Goal: Transaction & Acquisition: Purchase product/service

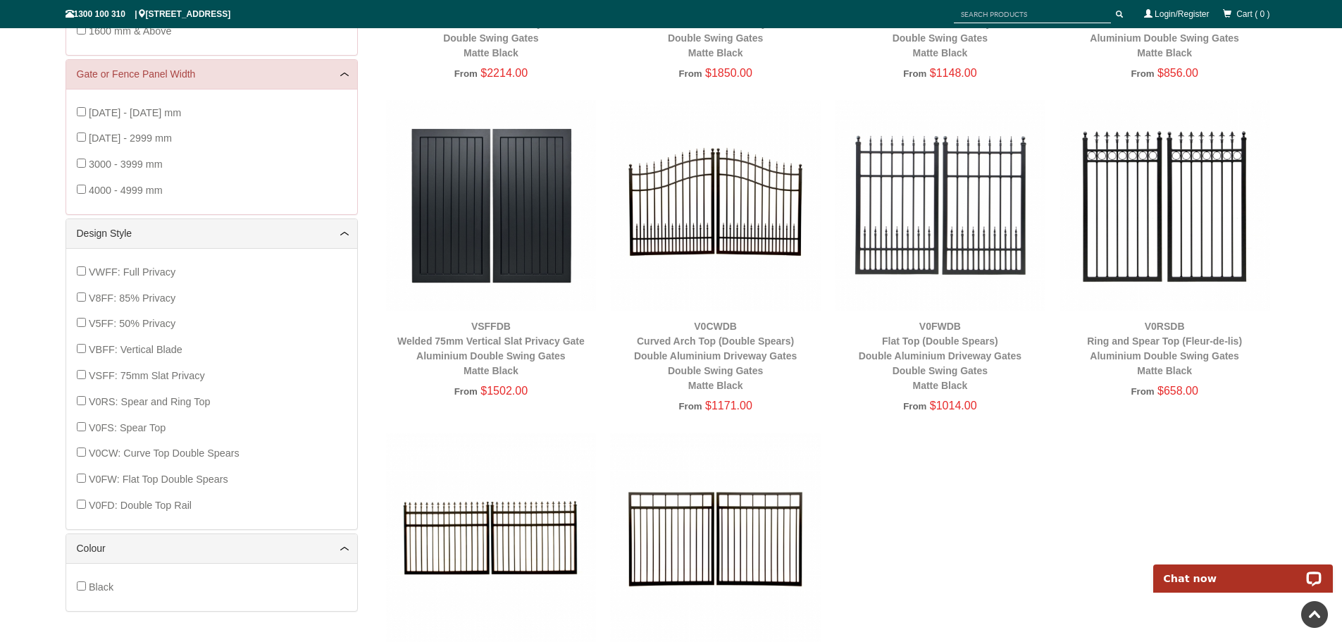
scroll to position [634, 0]
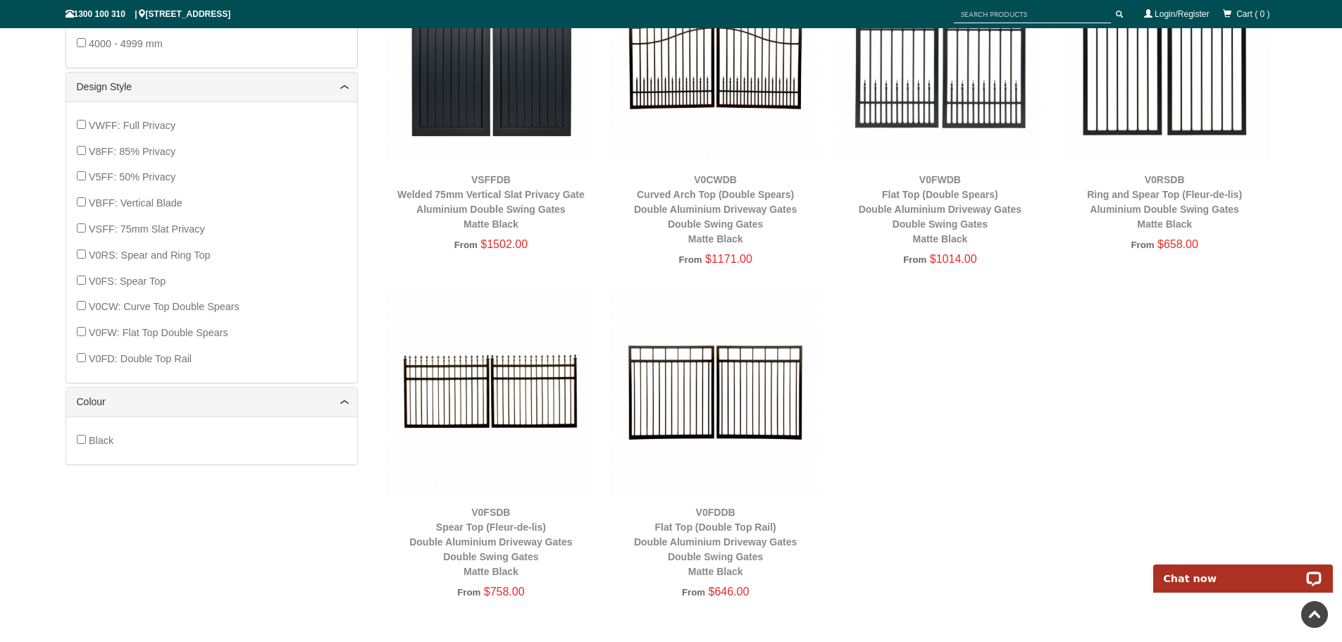
click at [527, 495] on img at bounding box center [491, 392] width 211 height 211
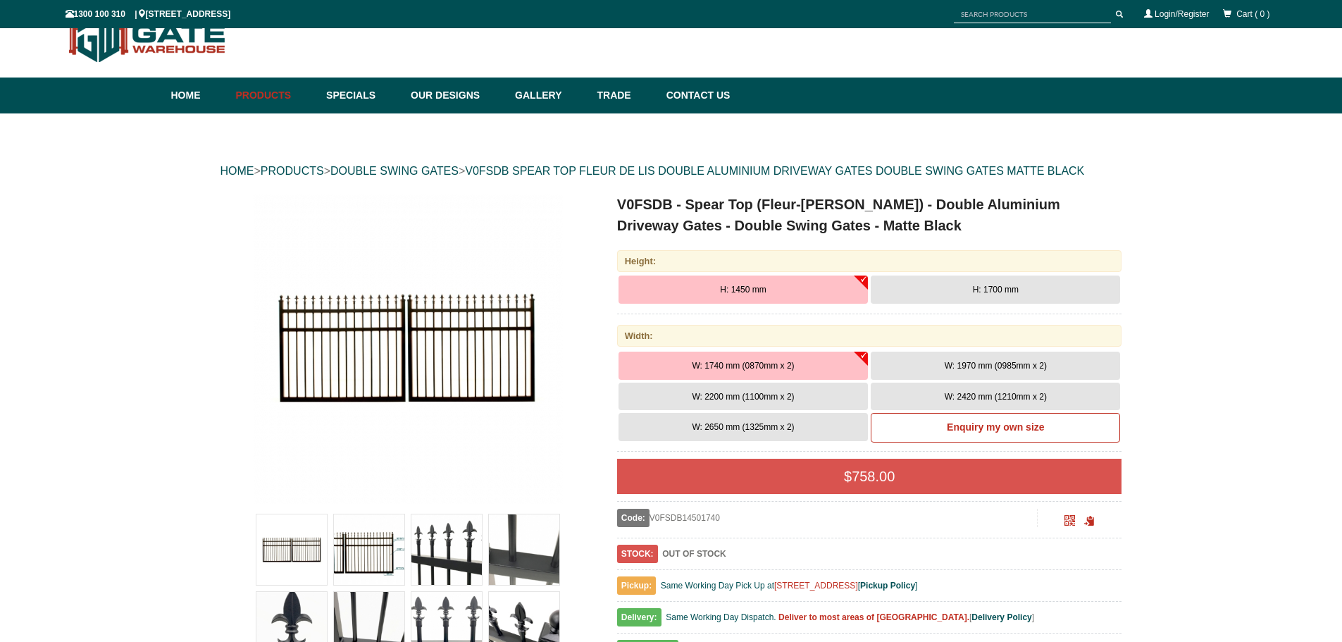
scroll to position [35, 0]
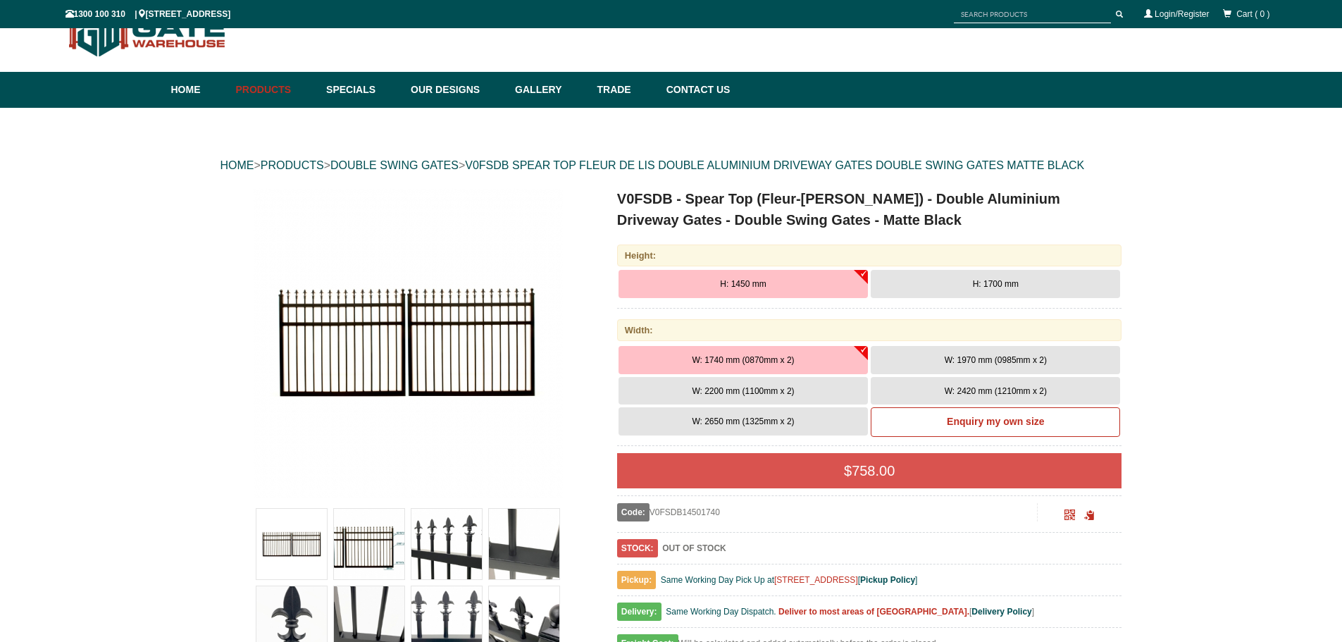
click at [471, 556] on img at bounding box center [446, 543] width 70 height 70
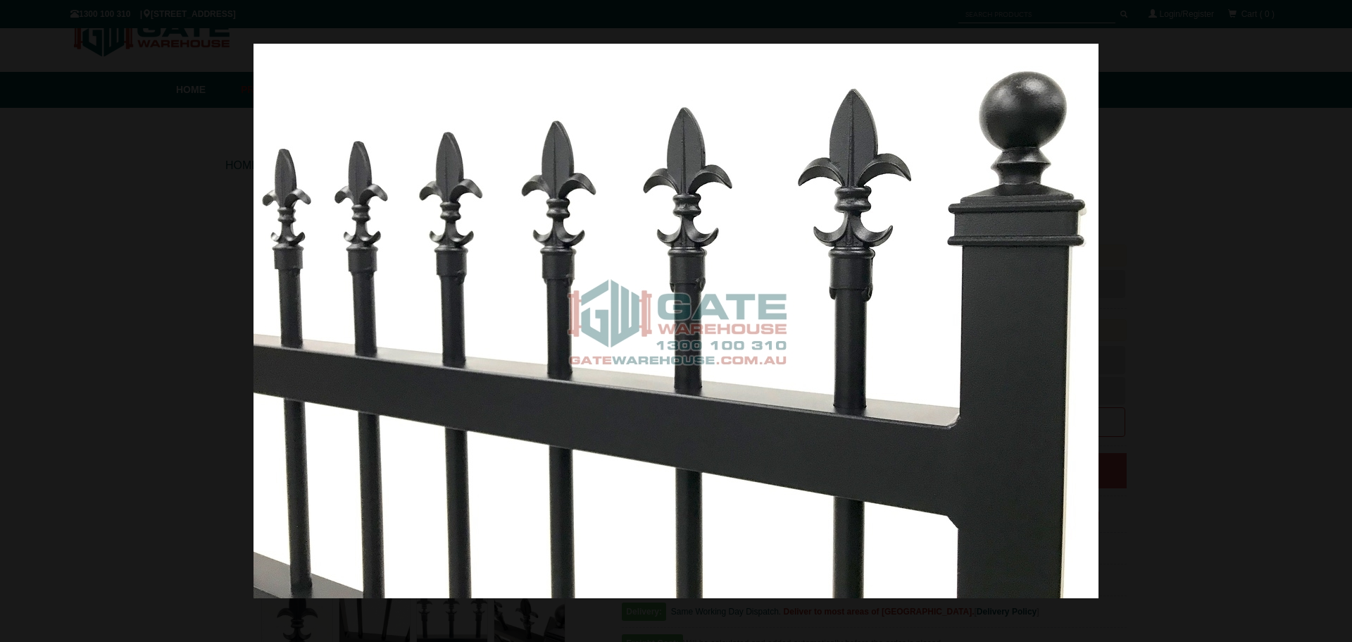
click at [1246, 268] on div at bounding box center [676, 321] width 1352 height 642
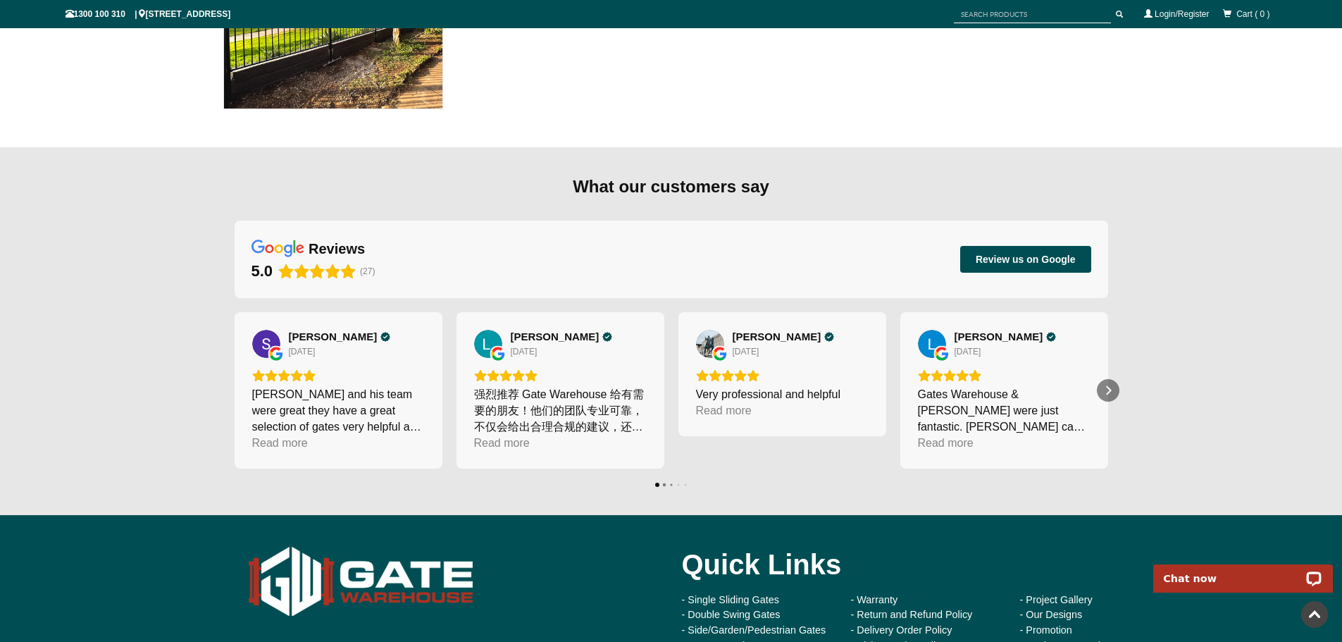
scroll to position [7162, 0]
